Goal: Download file/media

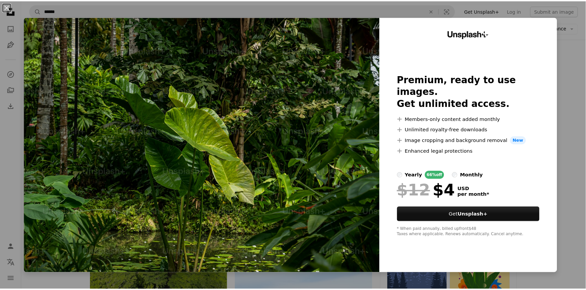
scroll to position [37, 0]
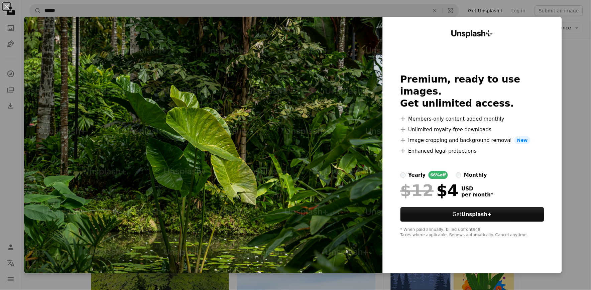
click at [266, 161] on img at bounding box center [203, 145] width 359 height 257
click at [6, 6] on button "An X shape" at bounding box center [7, 7] width 8 height 8
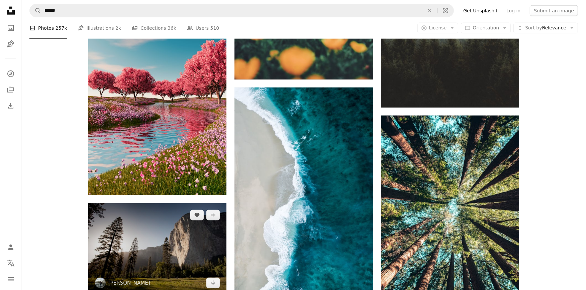
scroll to position [891, 0]
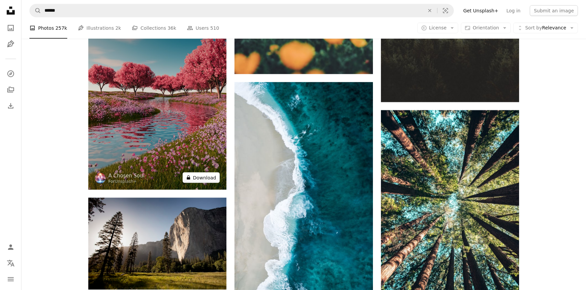
click at [205, 181] on button "A lock Download" at bounding box center [201, 177] width 37 height 11
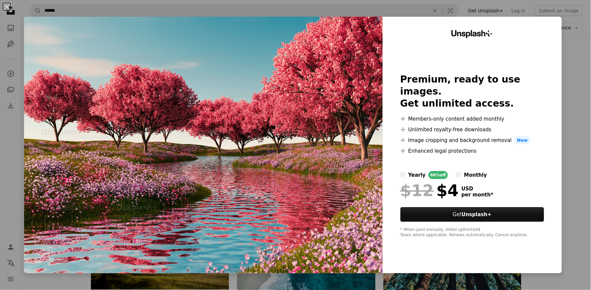
drag, startPoint x: 5, startPoint y: 5, endPoint x: 21, endPoint y: 2, distance: 16.3
click at [5, 5] on button "An X shape" at bounding box center [7, 7] width 8 height 8
